Goal: Task Accomplishment & Management: Manage account settings

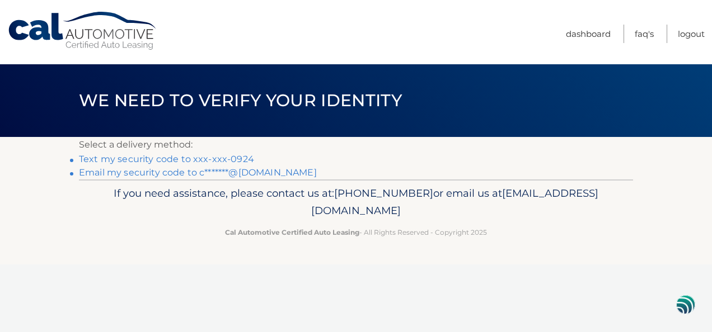
click at [180, 159] on link "Text my security code to xxx-xxx-0924" at bounding box center [166, 159] width 175 height 11
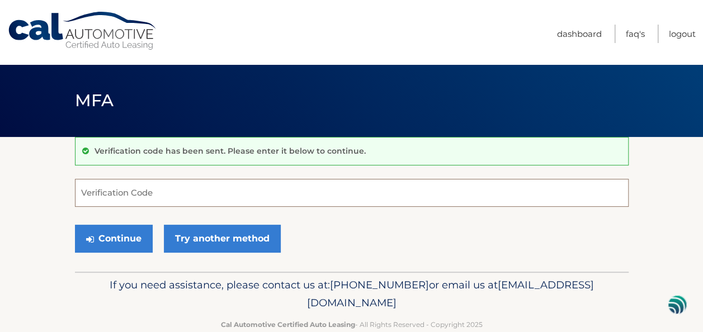
drag, startPoint x: 116, startPoint y: 191, endPoint x: 122, endPoint y: 189, distance: 6.5
click at [119, 191] on input "Verification Code" at bounding box center [352, 193] width 554 height 28
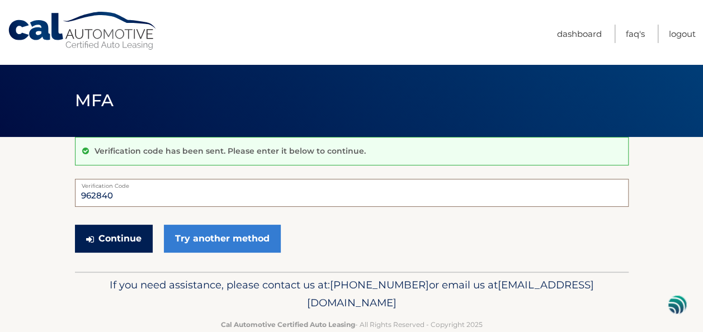
type input "962840"
click at [121, 242] on button "Continue" at bounding box center [114, 239] width 78 height 28
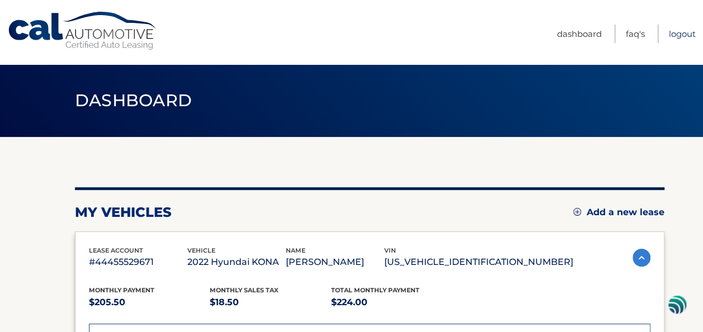
click at [679, 30] on link "Logout" at bounding box center [682, 34] width 27 height 18
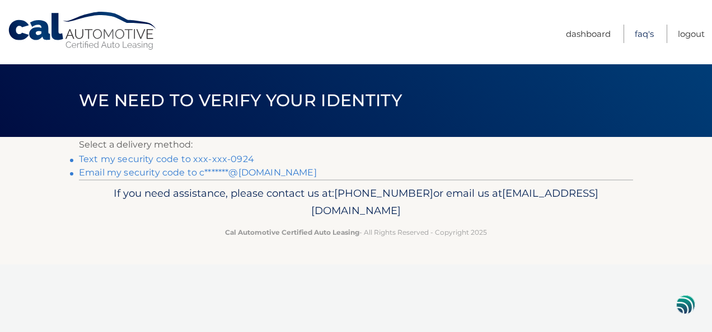
click at [642, 34] on link "FAQ's" at bounding box center [643, 34] width 19 height 18
